Goal: Task Accomplishment & Management: Complete application form

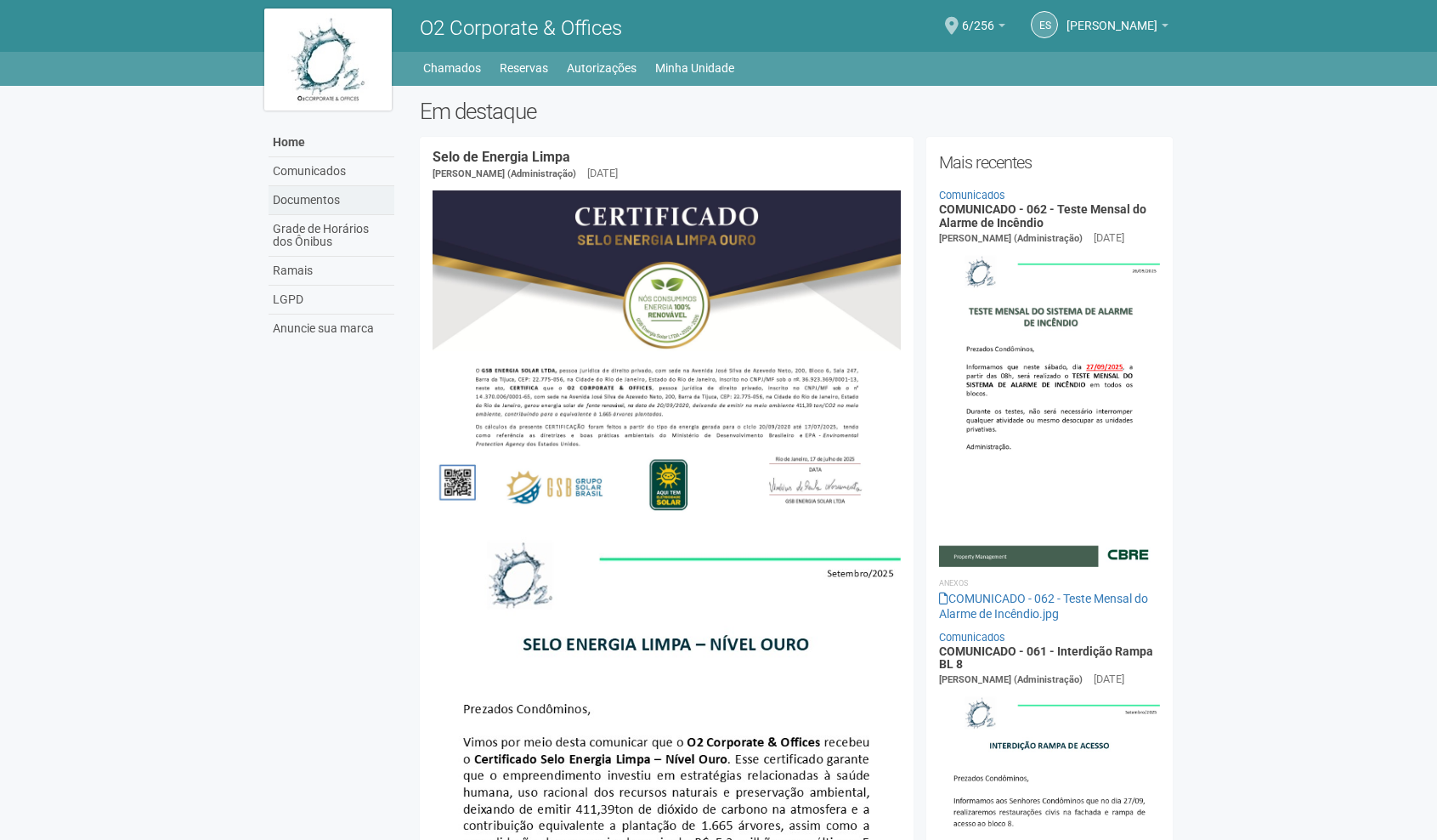
click at [346, 197] on link "Documentos" at bounding box center [331, 201] width 125 height 29
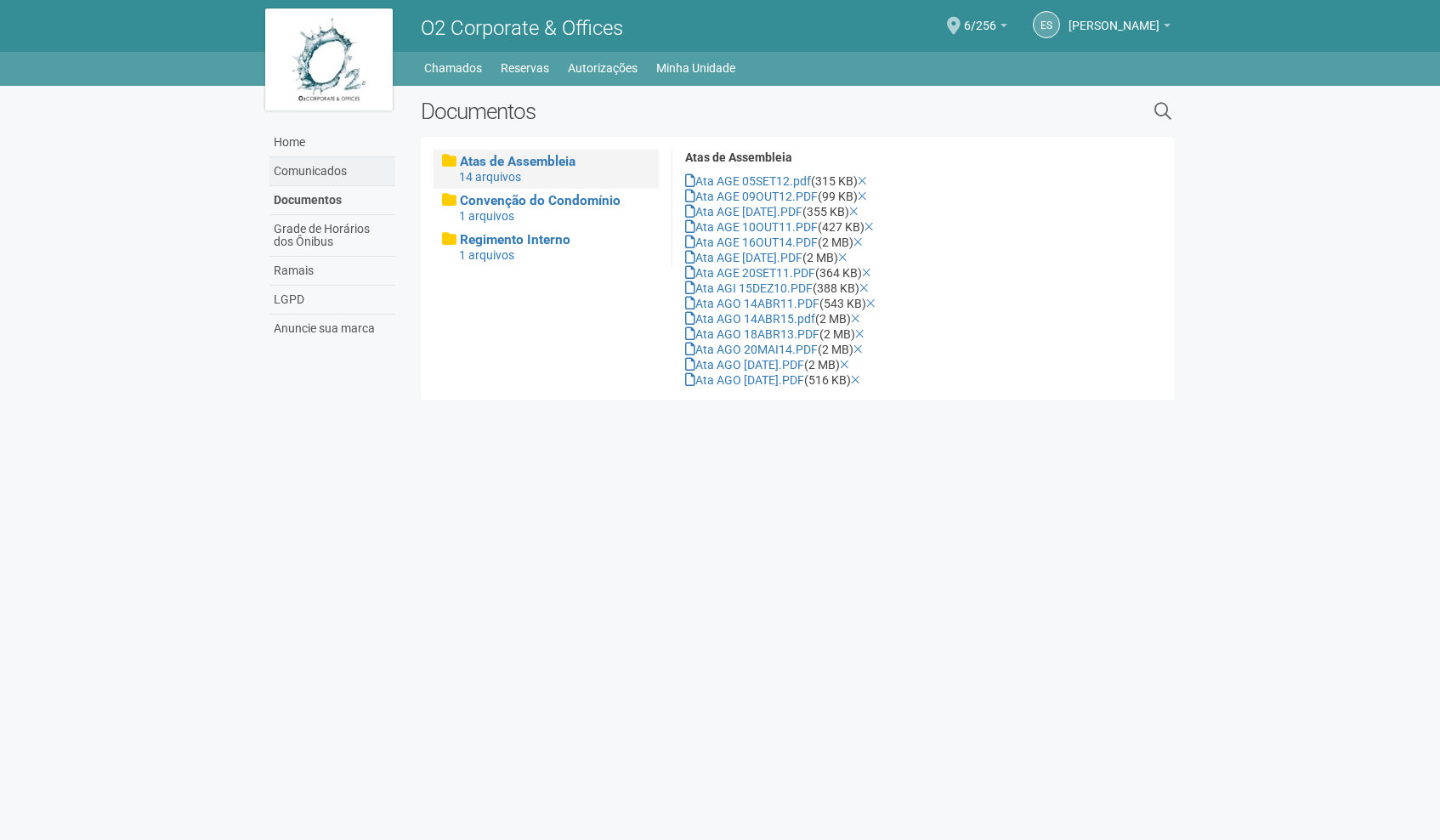
click at [323, 178] on link "Comunicados" at bounding box center [332, 171] width 125 height 29
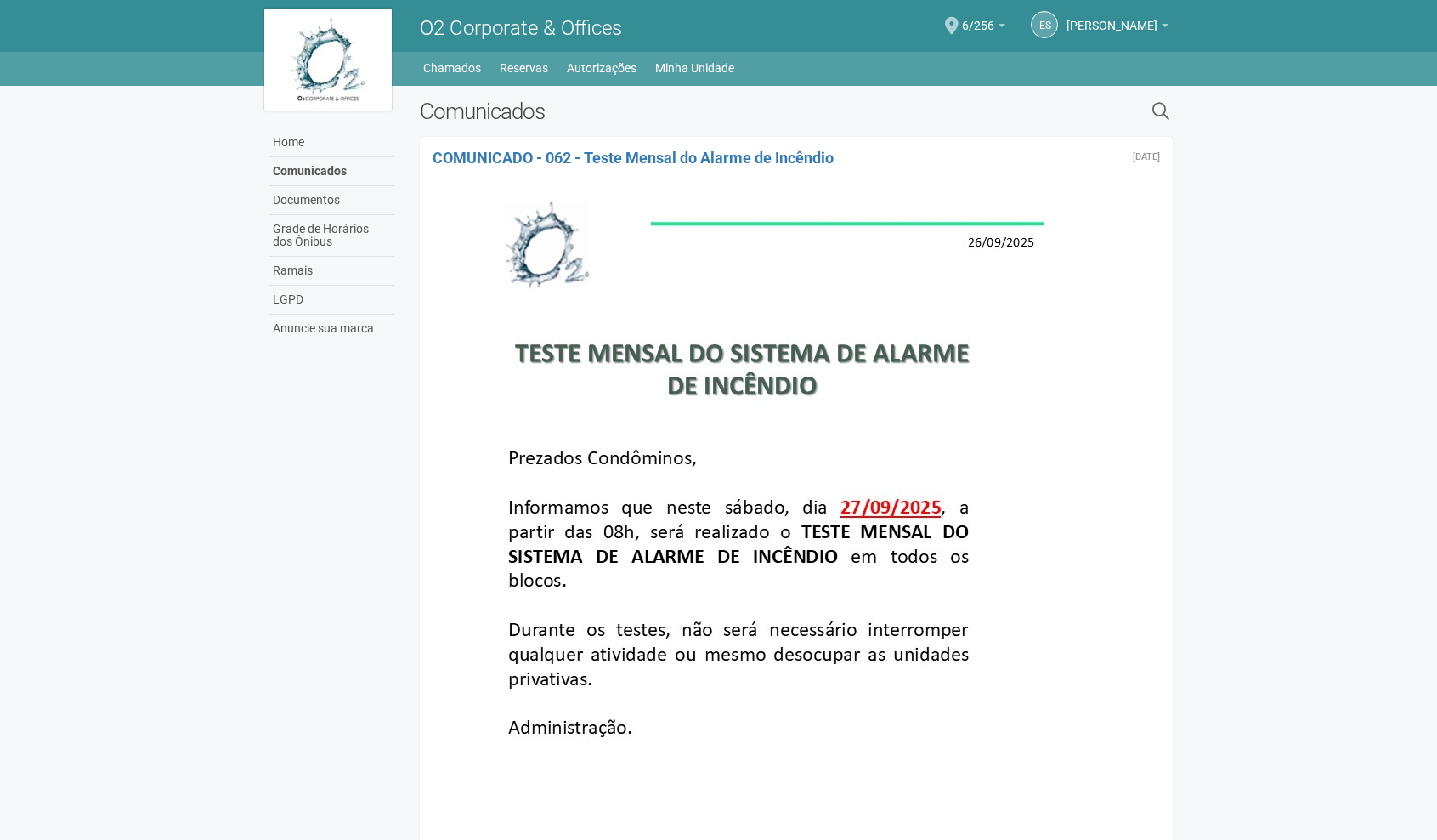
click at [321, 157] on link "Comunicados" at bounding box center [331, 171] width 125 height 29
click at [294, 148] on link "Home" at bounding box center [331, 143] width 125 height 29
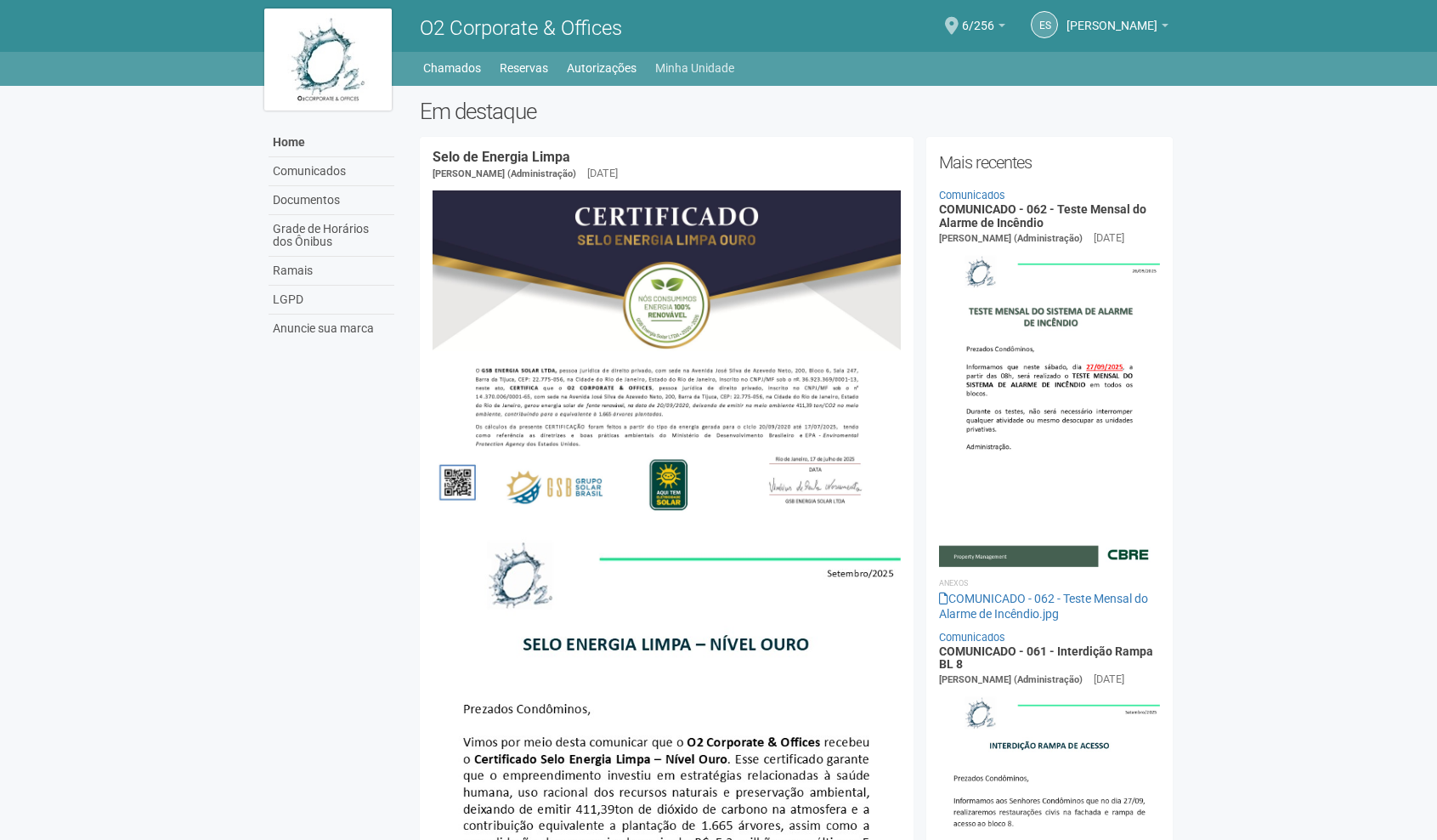
click at [713, 71] on link "Minha Unidade" at bounding box center [695, 68] width 79 height 24
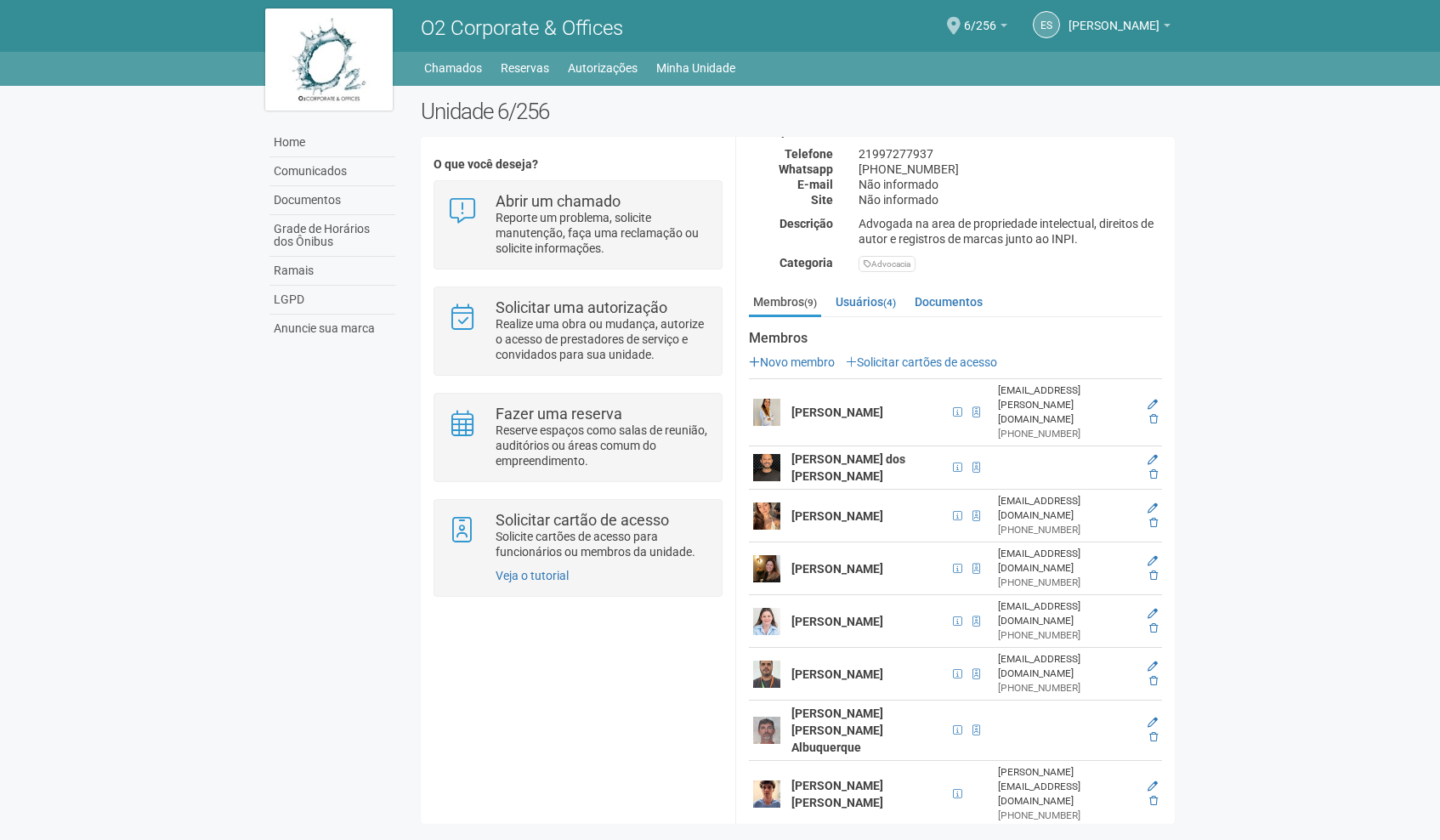
scroll to position [177, 0]
click at [972, 364] on link "Solicitar cartões de acesso" at bounding box center [921, 363] width 151 height 13
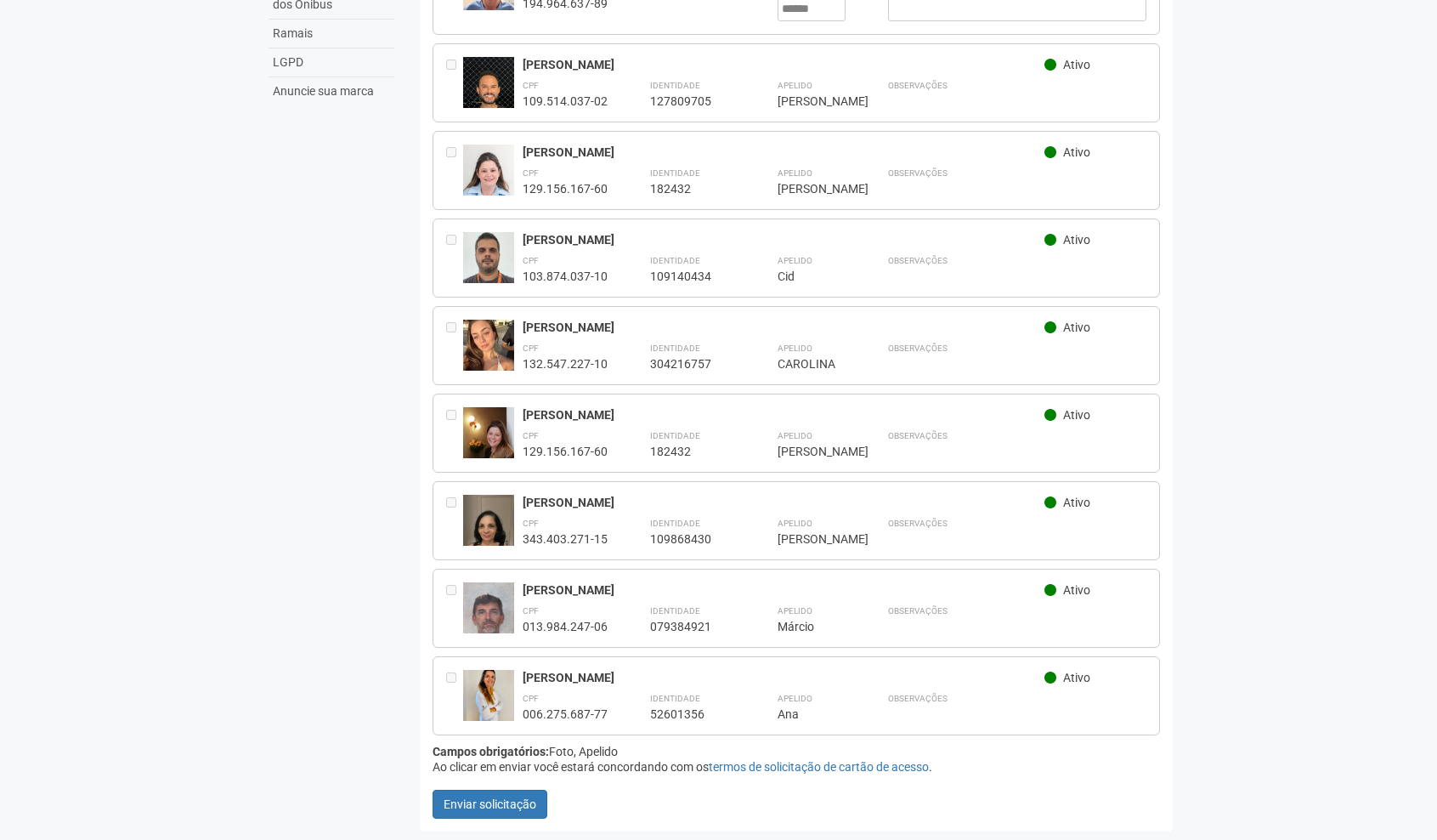
scroll to position [236, 0]
click at [484, 816] on button "Enviar solicitação" at bounding box center [490, 805] width 115 height 29
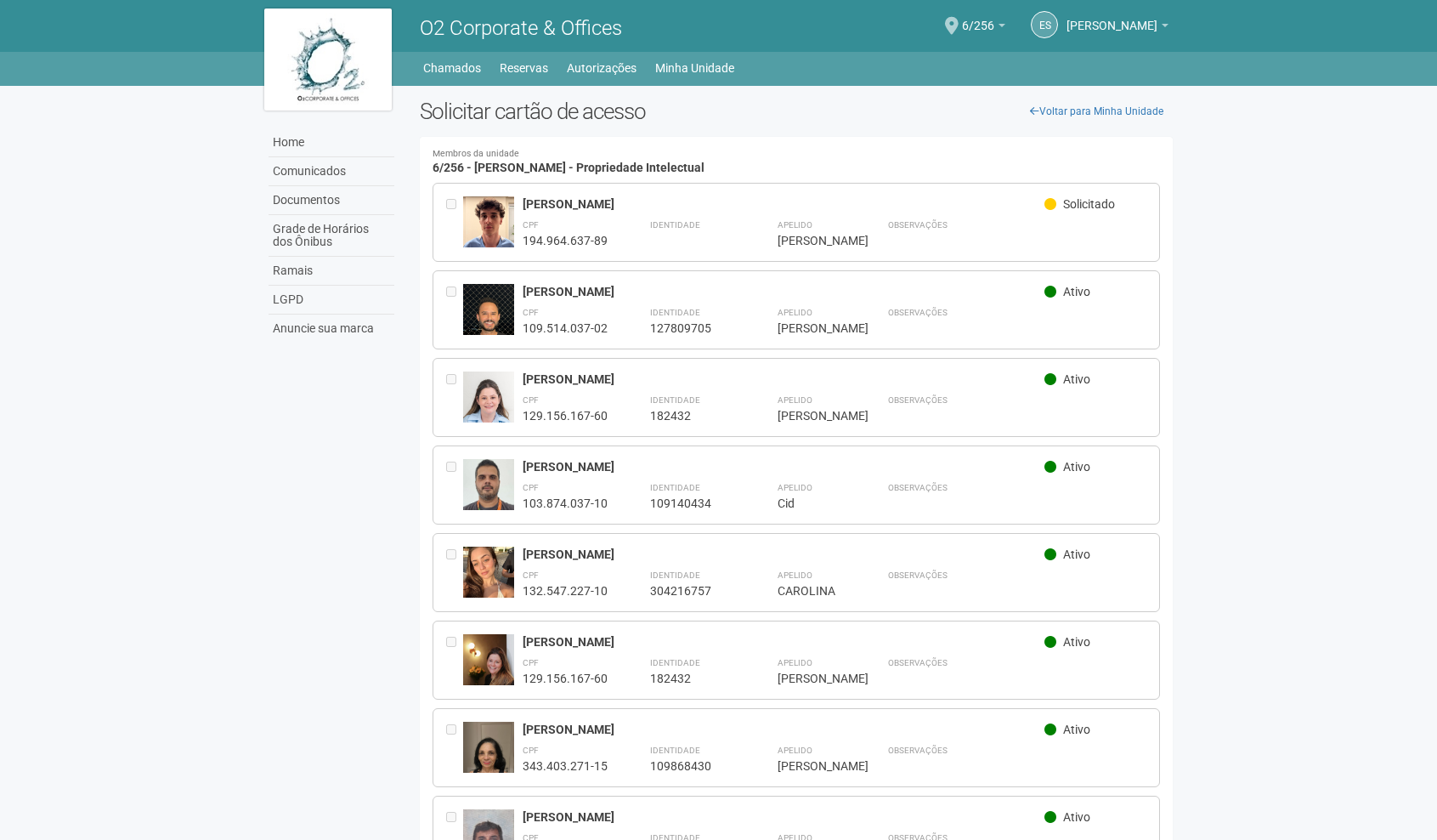
scroll to position [0, 0]
